Goal: Information Seeking & Learning: Find specific fact

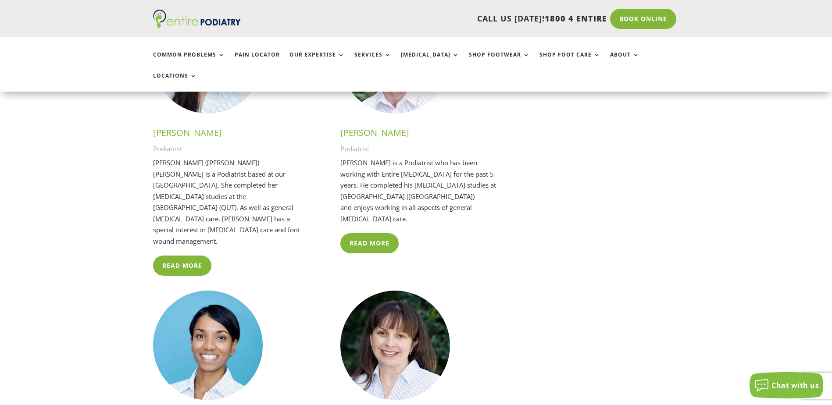
scroll to position [1508, 0]
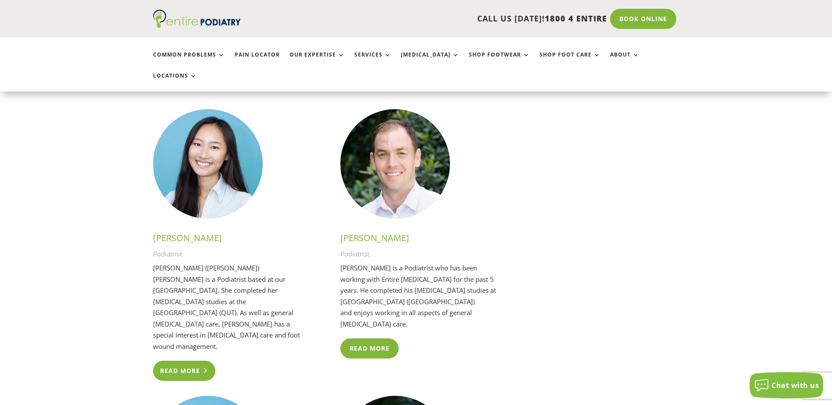
click at [180, 361] on link "Read More" at bounding box center [184, 371] width 63 height 20
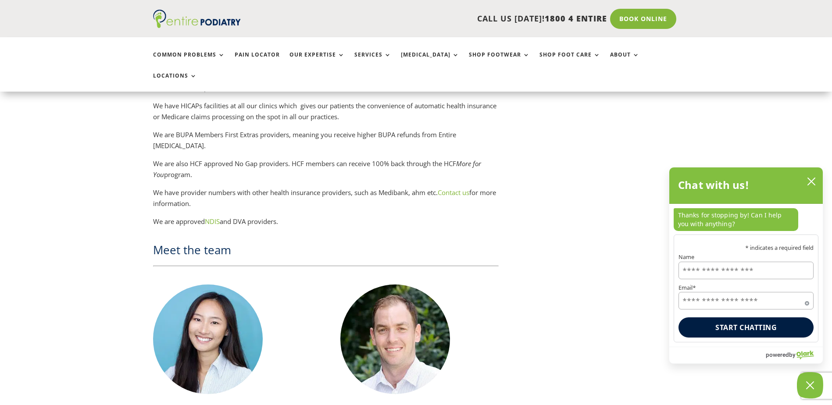
scroll to position [1157, 0]
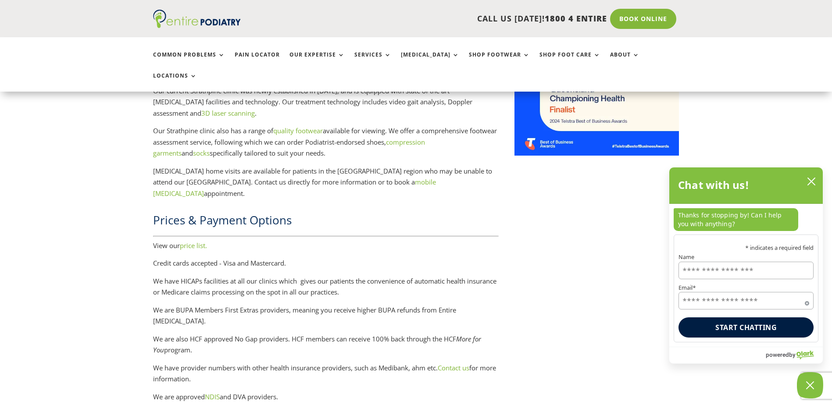
click at [199, 241] on link "price list." at bounding box center [193, 245] width 27 height 9
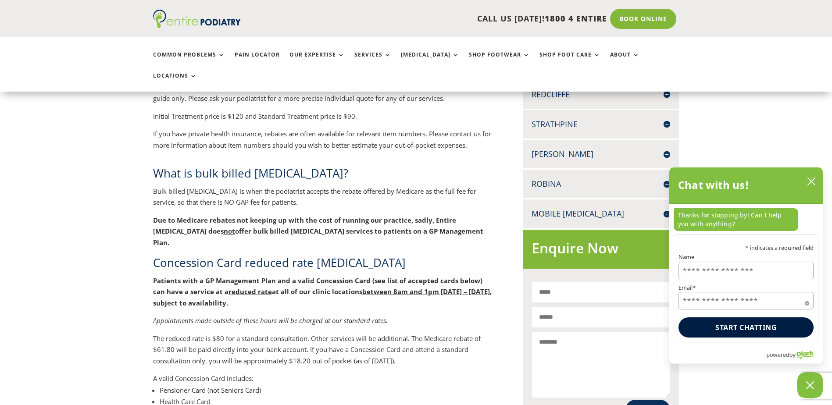
scroll to position [362, 0]
